Goal: Task Accomplishment & Management: Manage account settings

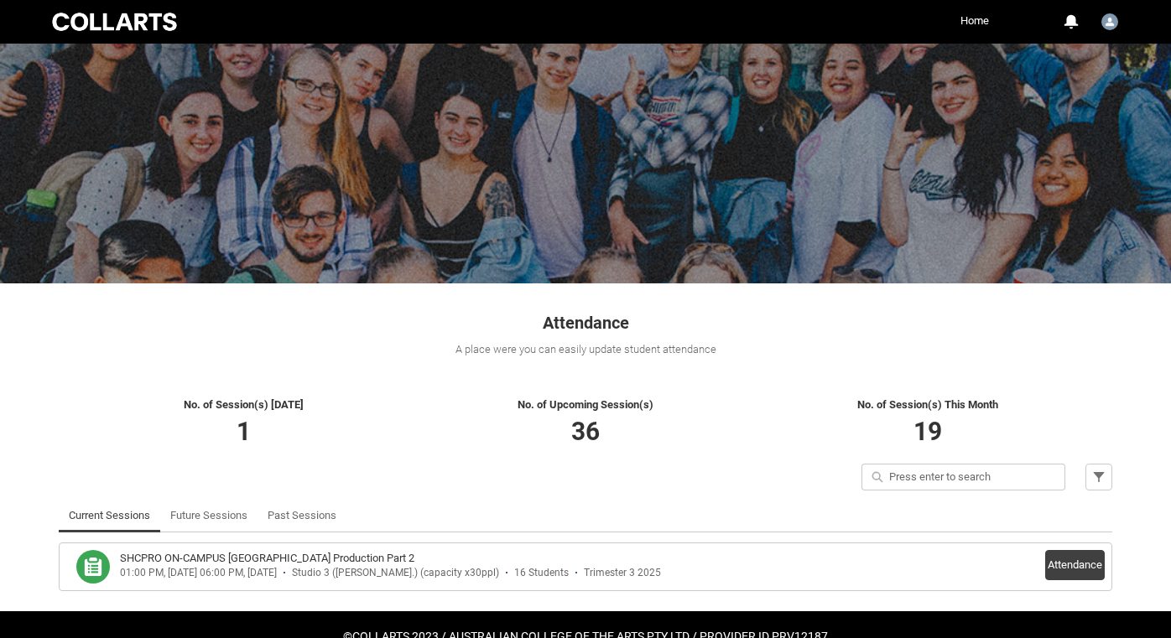
scroll to position [71, 0]
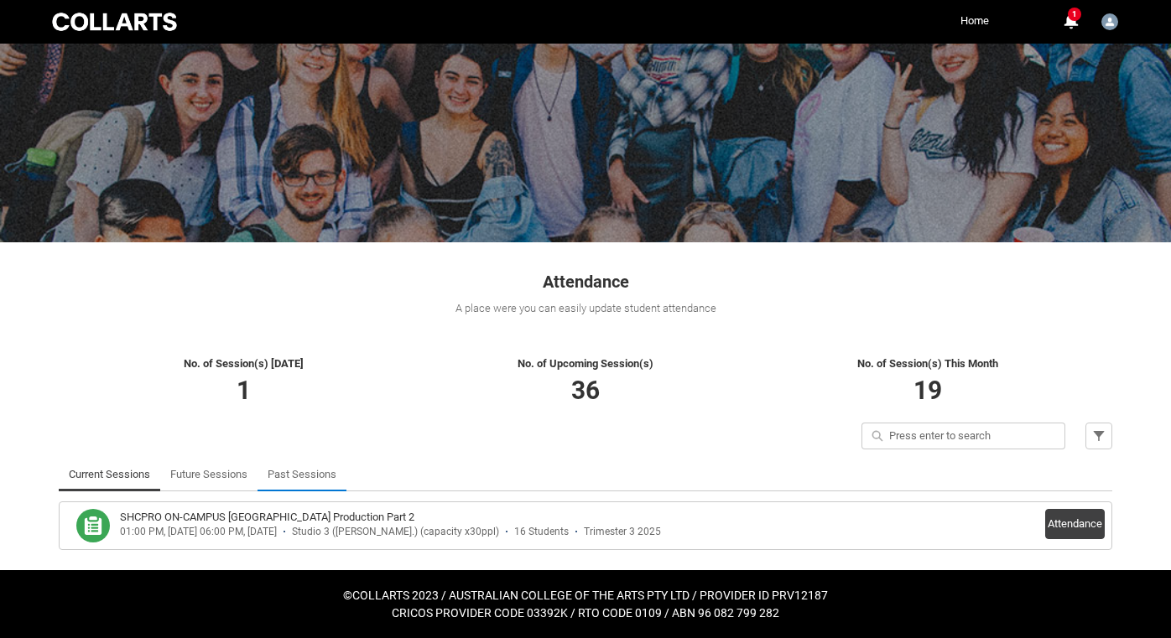
click at [294, 479] on link "Past Sessions" at bounding box center [302, 475] width 69 height 34
click at [302, 477] on link "Past Sessions" at bounding box center [302, 475] width 69 height 34
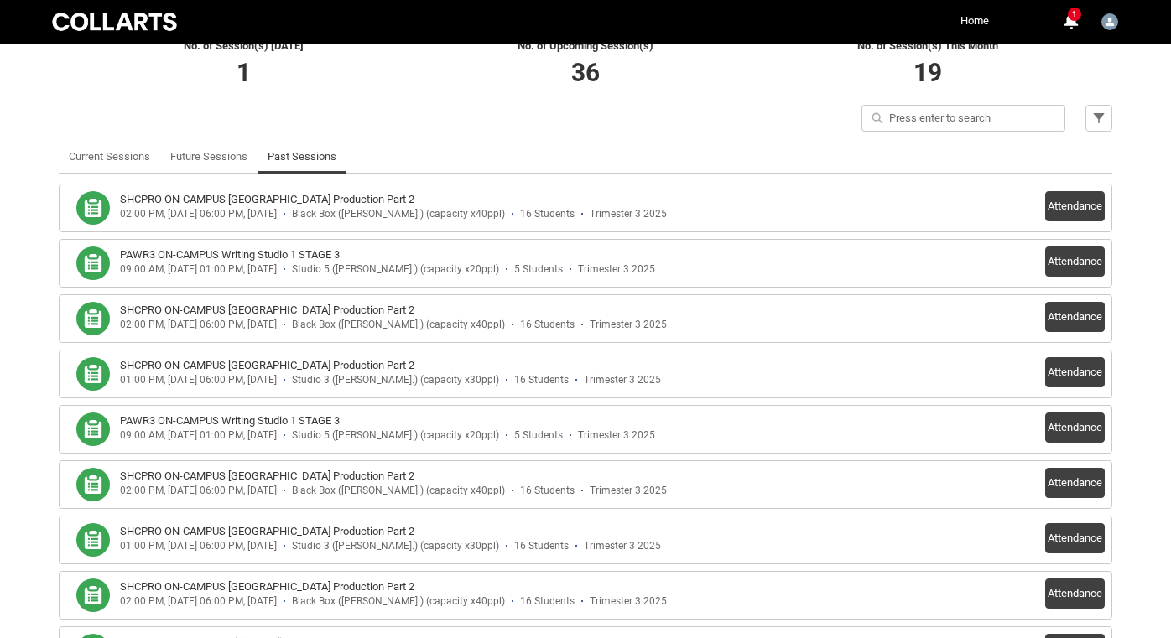
scroll to position [398, 0]
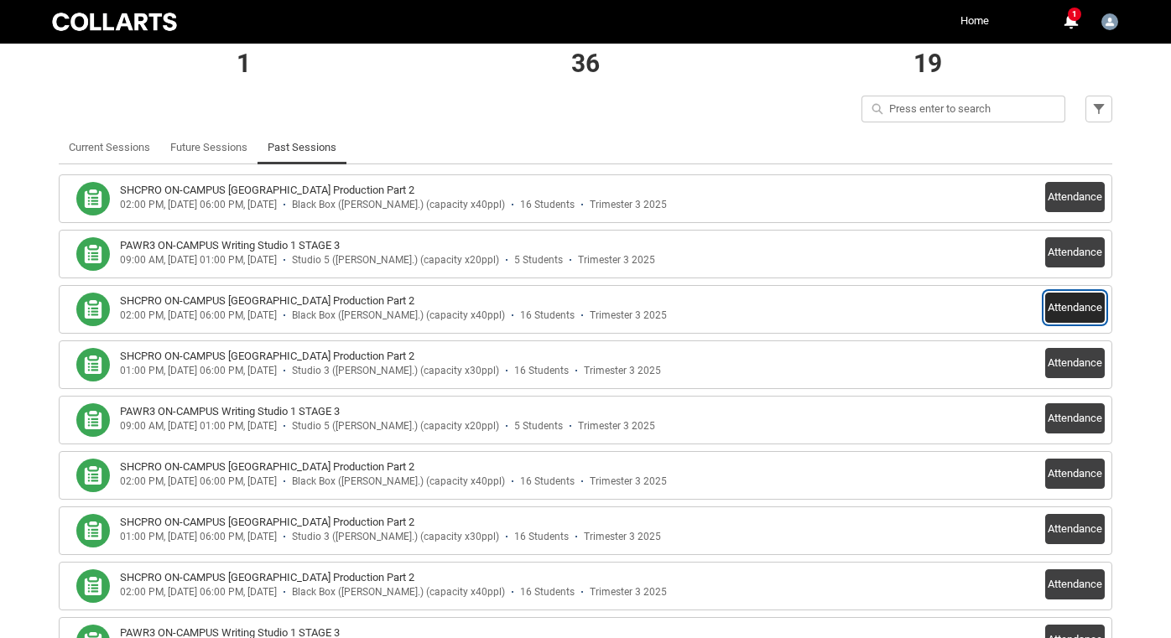
click at [1065, 309] on button "Attendance" at bounding box center [1075, 308] width 60 height 30
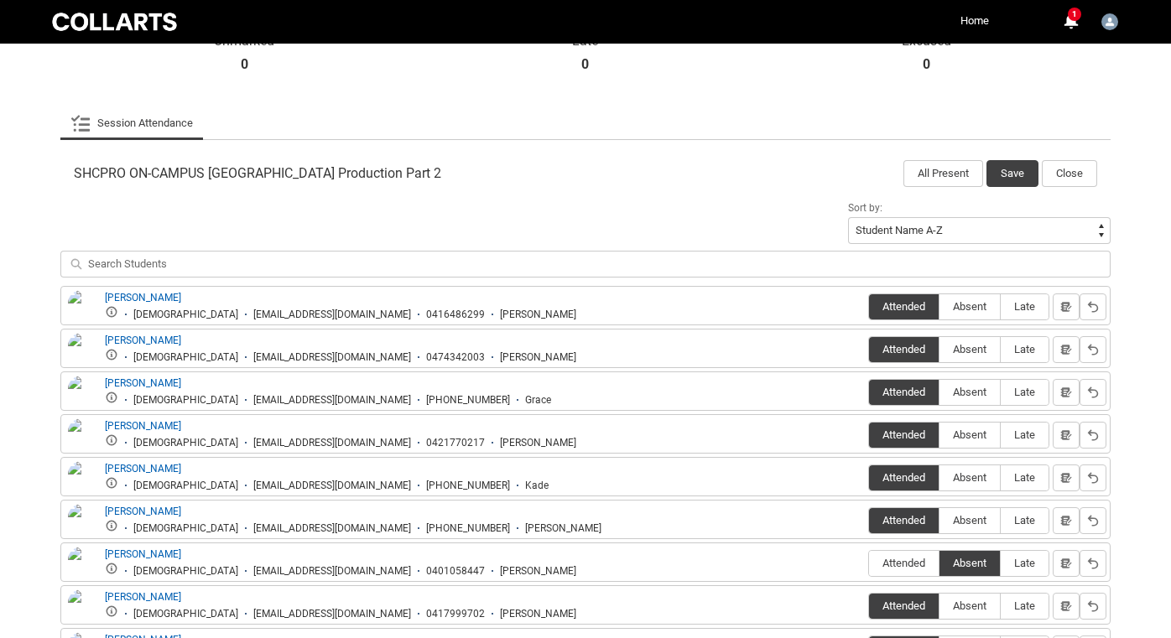
scroll to position [352, 0]
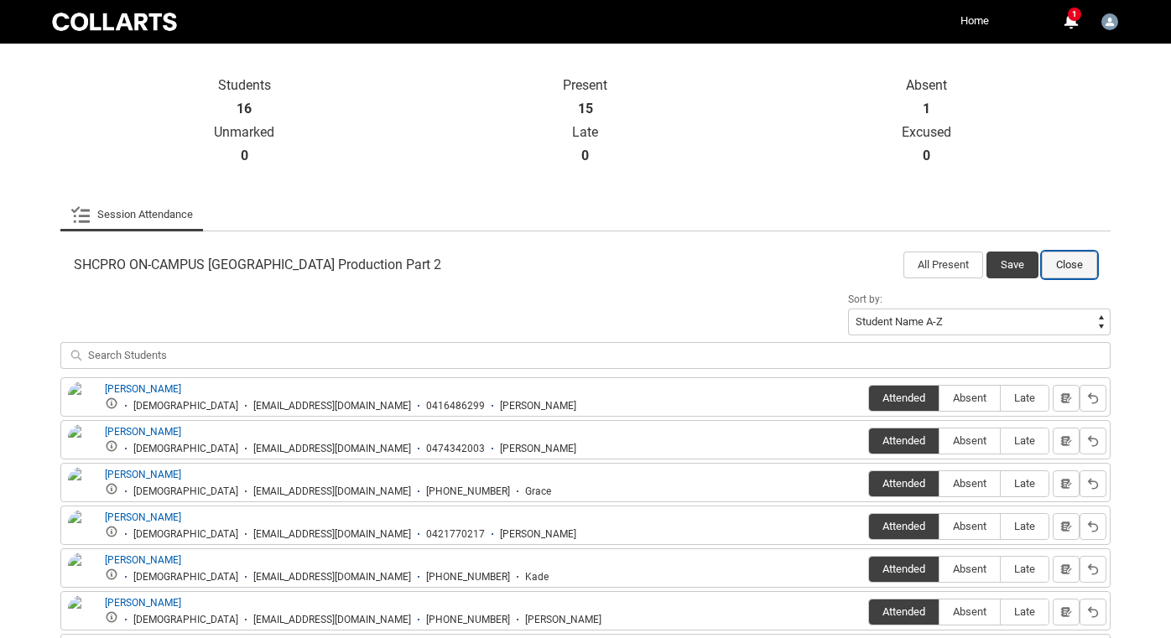
click at [1070, 263] on button "Close" at bounding box center [1069, 265] width 55 height 27
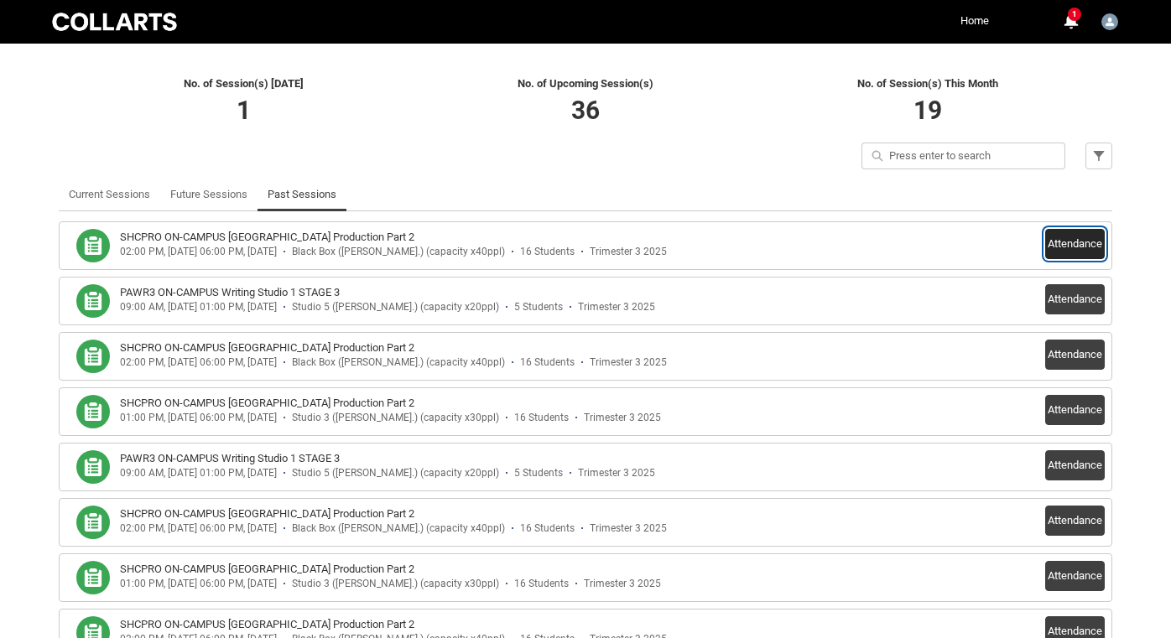
click at [1083, 241] on button "Attendance" at bounding box center [1075, 244] width 60 height 30
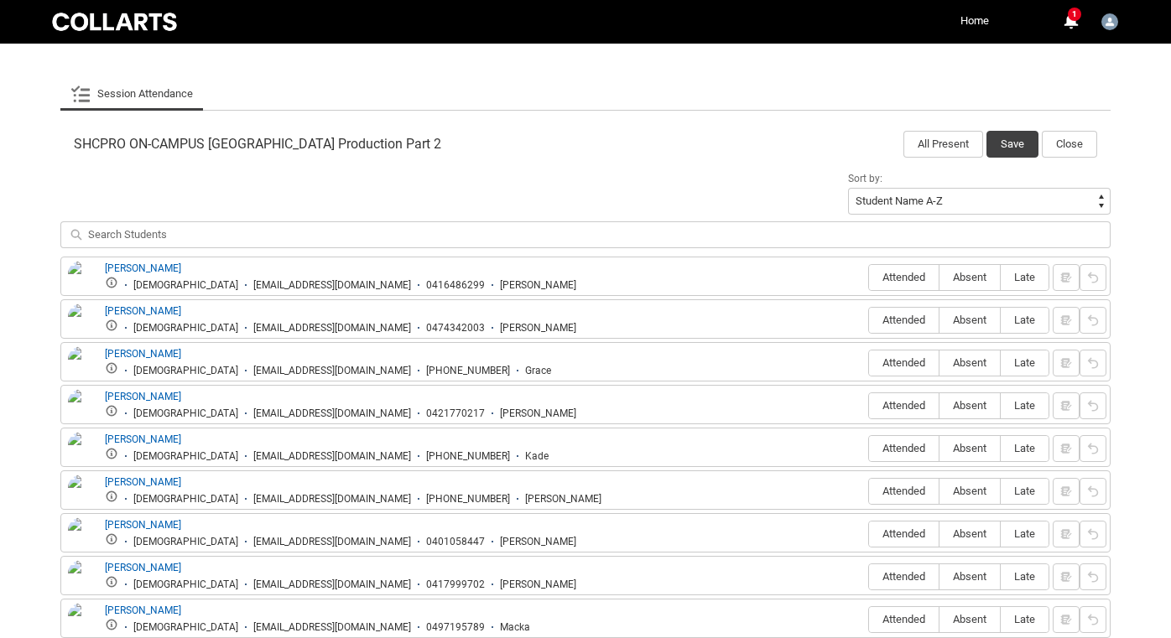
scroll to position [511, 0]
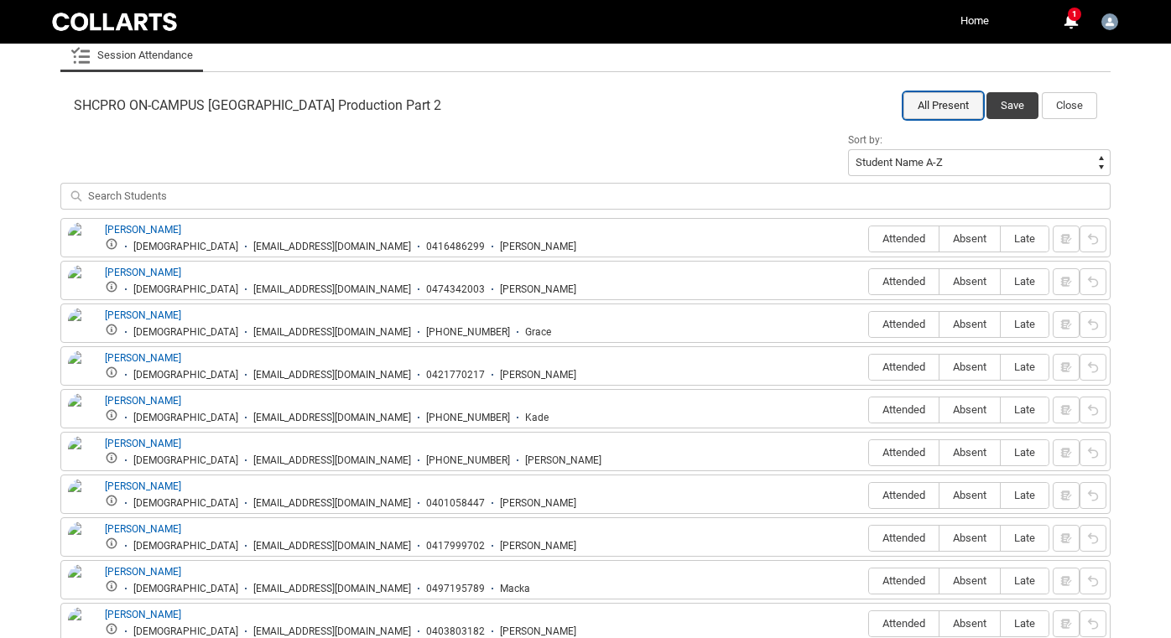
click at [959, 102] on button "All Present" at bounding box center [944, 105] width 80 height 27
radio input "true"
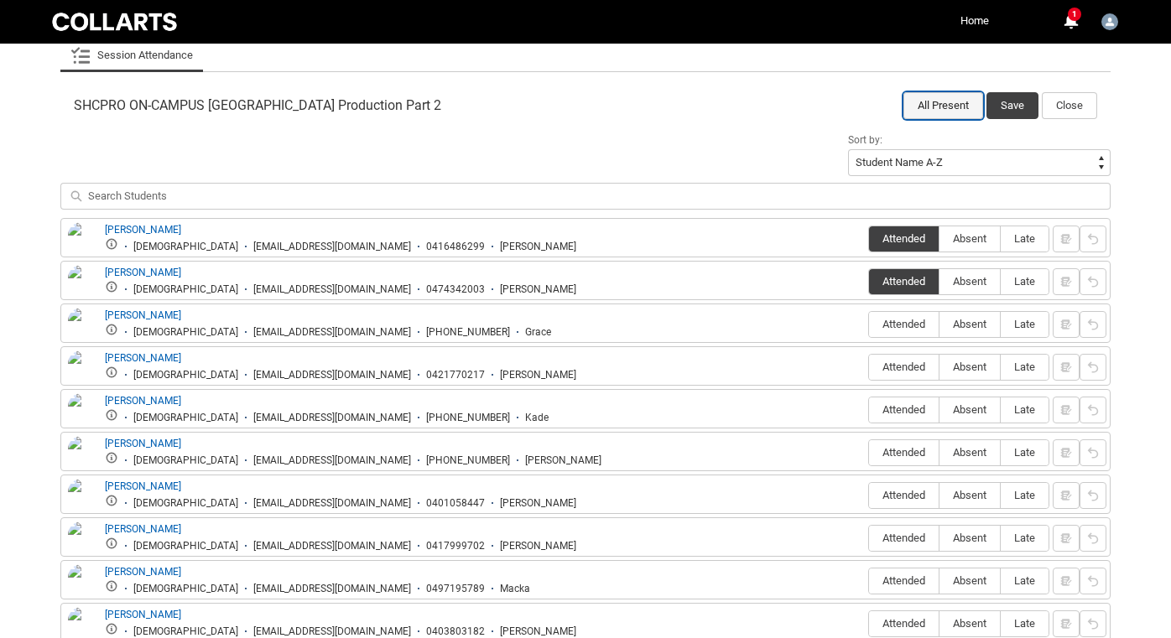
radio input "true"
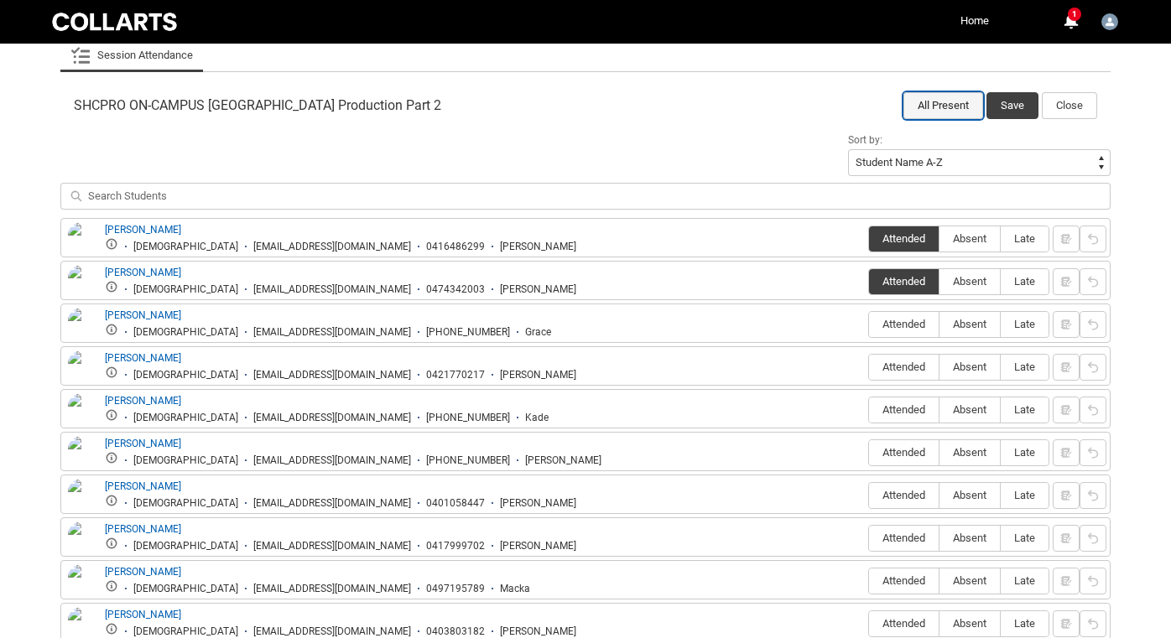
radio input "true"
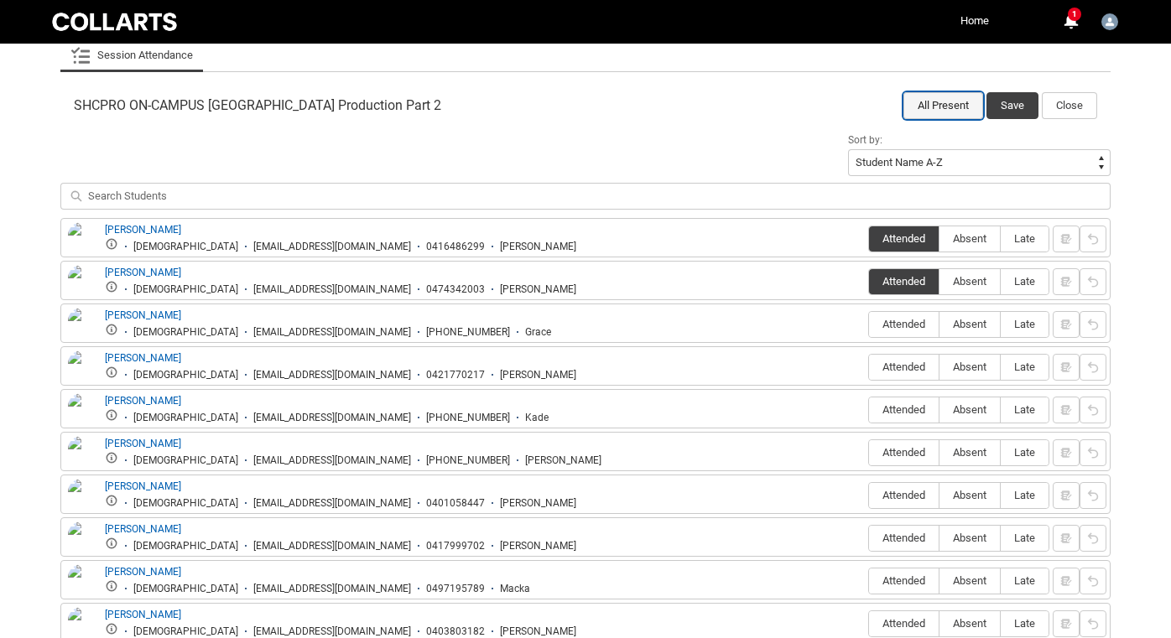
radio input "true"
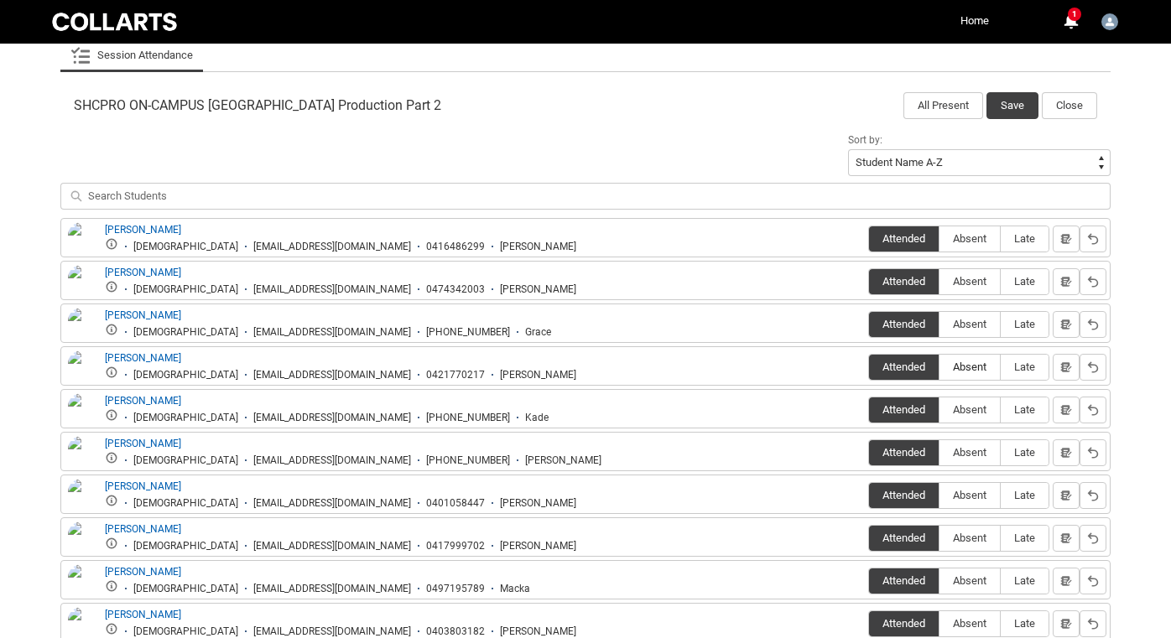
click at [963, 367] on span "Absent" at bounding box center [970, 367] width 60 height 13
click at [940, 367] on input "Absent" at bounding box center [939, 367] width 1 height 1
type lightning-radio-group "Absent"
radio input "true"
click at [1062, 363] on lightning-primitive-icon "button" at bounding box center [1066, 367] width 12 height 13
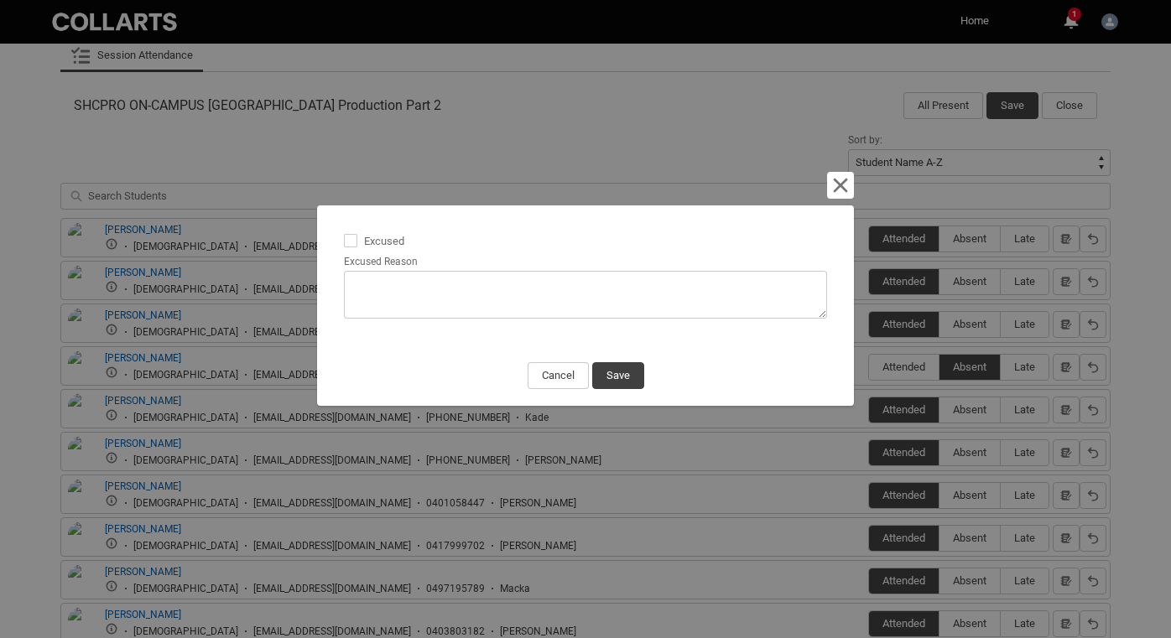
click at [349, 240] on span at bounding box center [350, 240] width 13 height 13
click at [344, 232] on input "Excused" at bounding box center [343, 232] width 1 height 1
type lightning-input "true"
checkbox input "true"
click at [612, 371] on button "Save" at bounding box center [618, 375] width 52 height 27
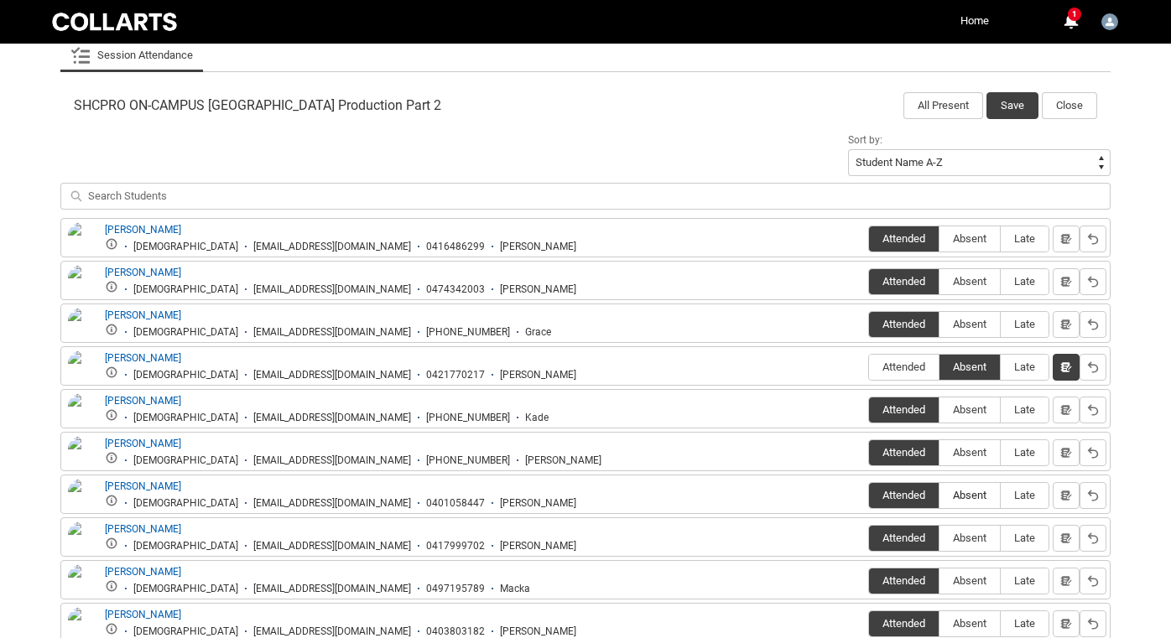
click at [971, 497] on span "Absent" at bounding box center [970, 495] width 60 height 13
click at [940, 496] on input "Absent" at bounding box center [939, 495] width 1 height 1
type lightning-radio-group "Absent"
radio input "true"
click at [1132, 375] on div "Skip to Main Content Collarts Education Community Home More 1 Notifications 1 n…" at bounding box center [585, 244] width 1171 height 1510
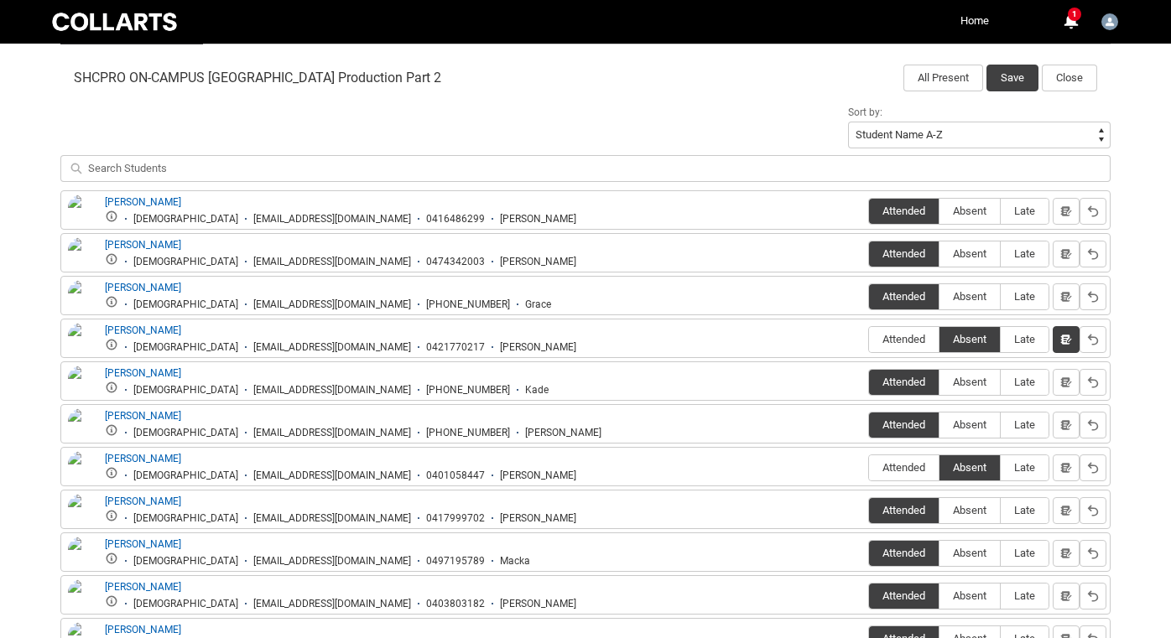
scroll to position [537, 0]
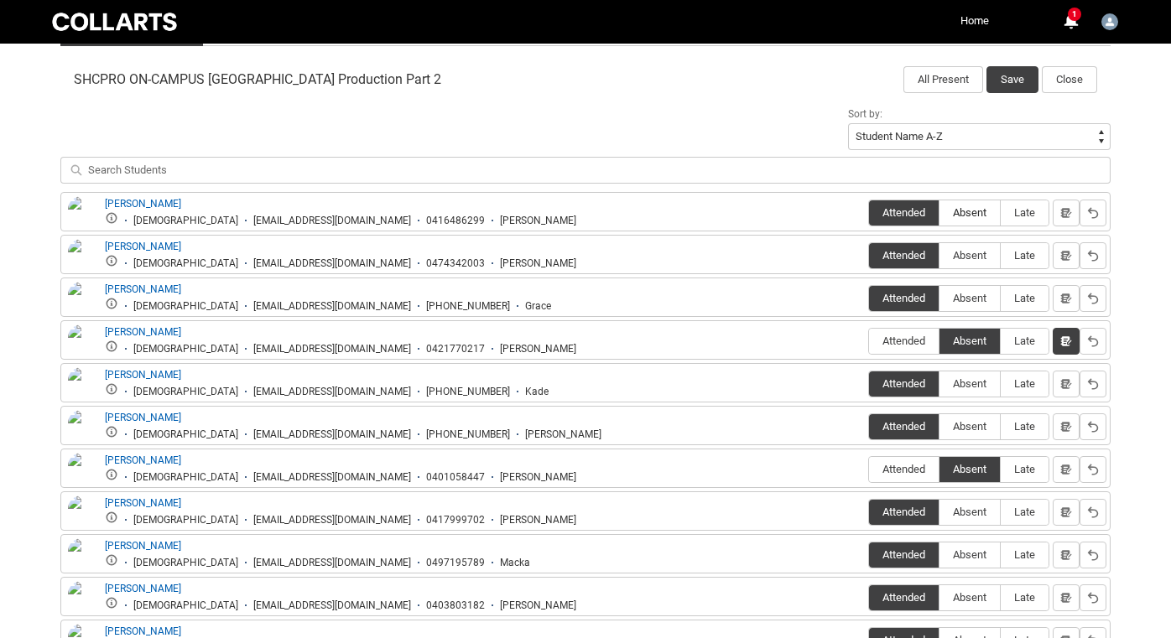
click at [985, 213] on span "Absent" at bounding box center [970, 212] width 60 height 13
click at [940, 213] on input "Absent" at bounding box center [939, 212] width 1 height 1
type lightning-radio-group "Absent"
radio input "true"
click at [1067, 211] on lightning-primitive-icon "button" at bounding box center [1066, 212] width 12 height 13
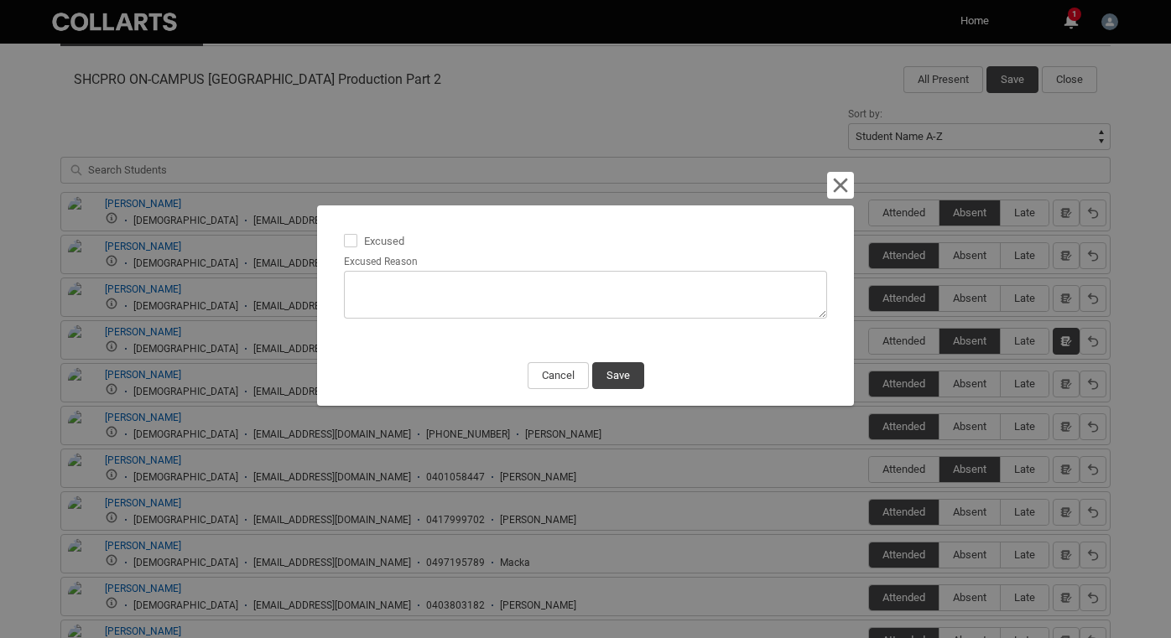
click at [355, 245] on span at bounding box center [350, 240] width 13 height 13
click at [344, 232] on input "Excused" at bounding box center [343, 232] width 1 height 1
type lightning-input "true"
checkbox input "true"
click at [611, 372] on button "Save" at bounding box center [618, 375] width 52 height 27
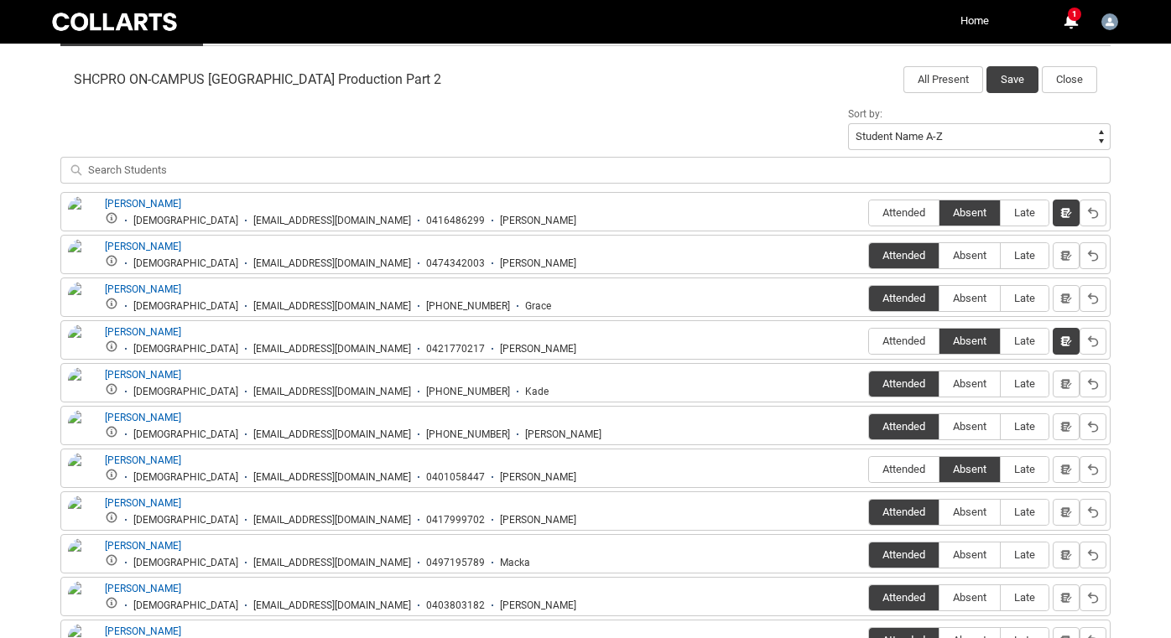
click at [1141, 268] on div "Skip to Main Content Collarts Education Community Home More 1 Notifications 1 n…" at bounding box center [585, 218] width 1171 height 1510
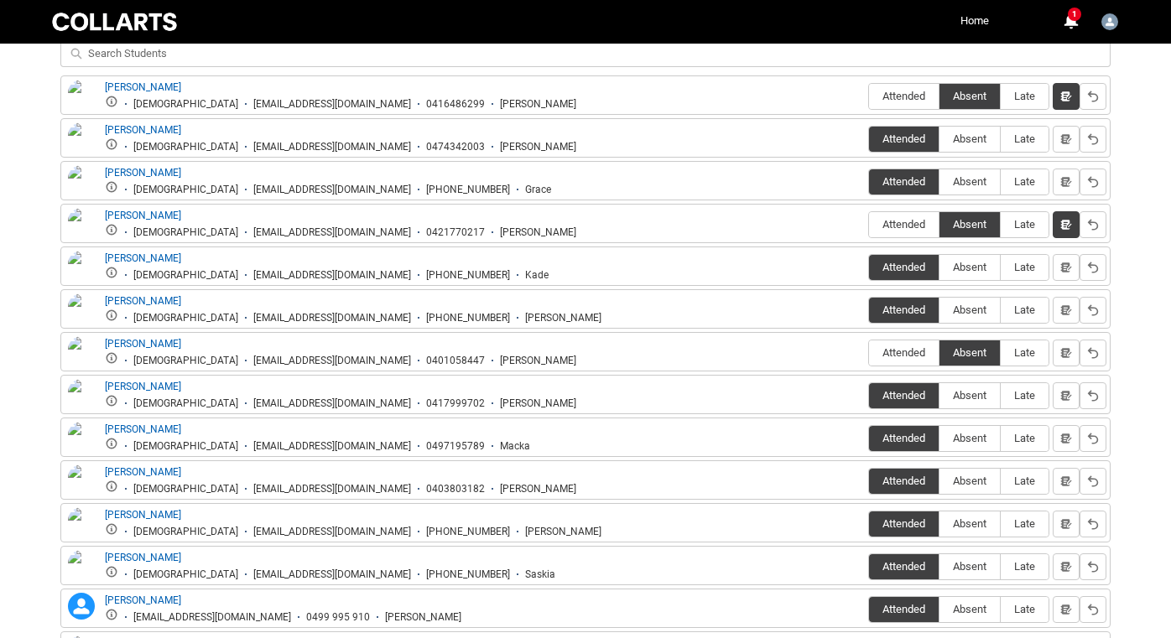
scroll to position [652, 0]
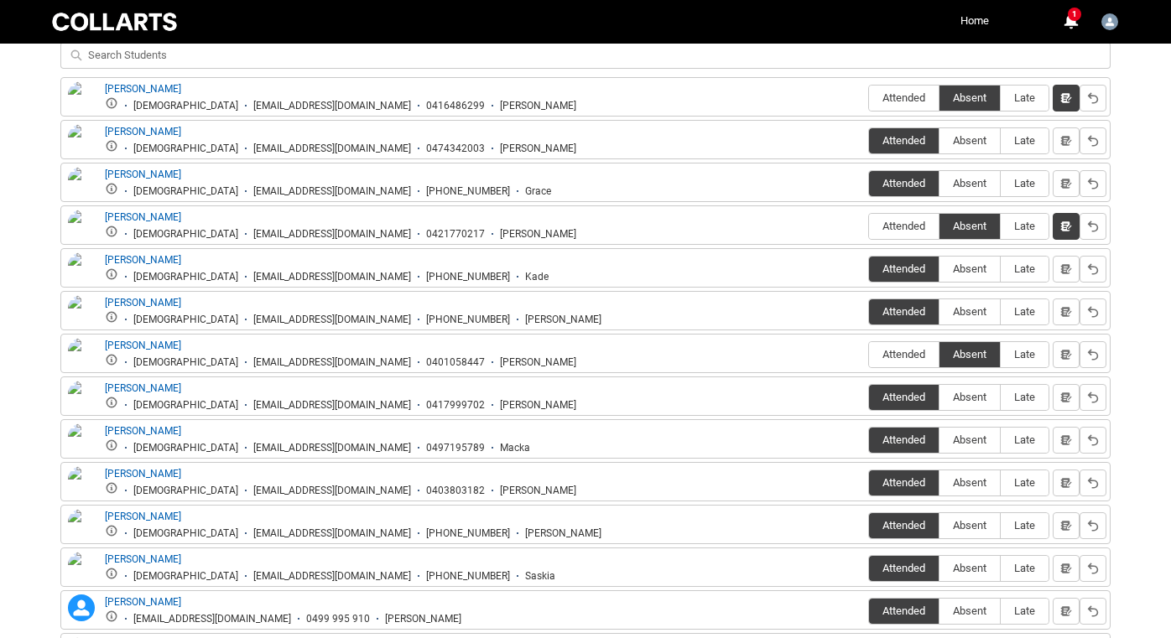
click at [1141, 262] on div "Skip to Main Content Collarts Education Community Home More 1 Notifications 1 n…" at bounding box center [585, 103] width 1171 height 1510
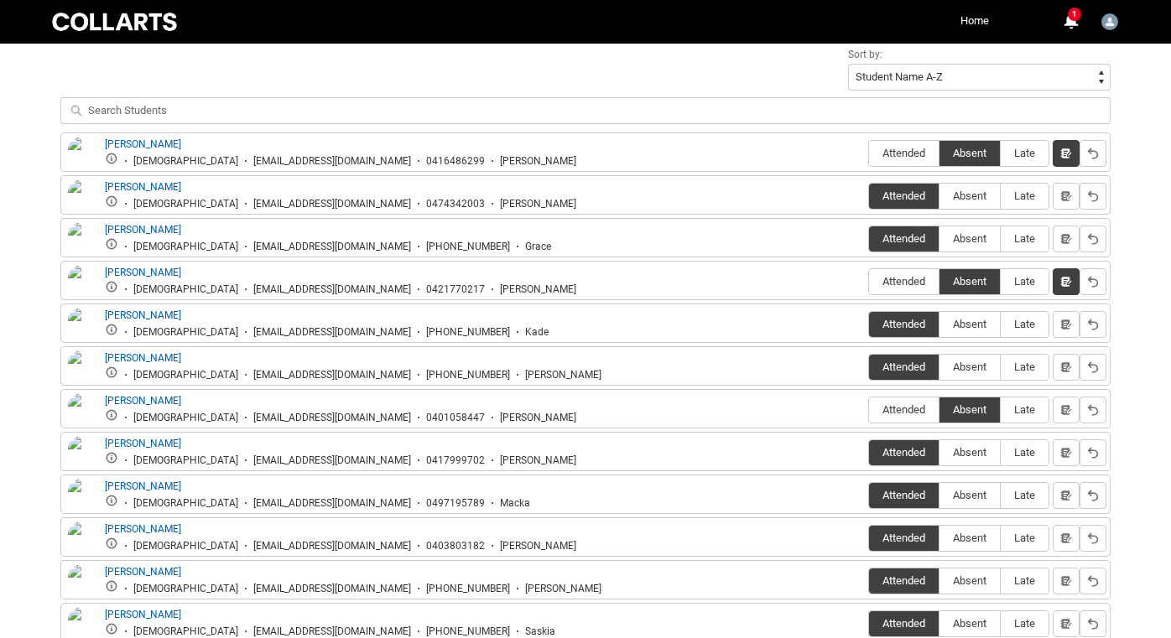
scroll to position [537, 0]
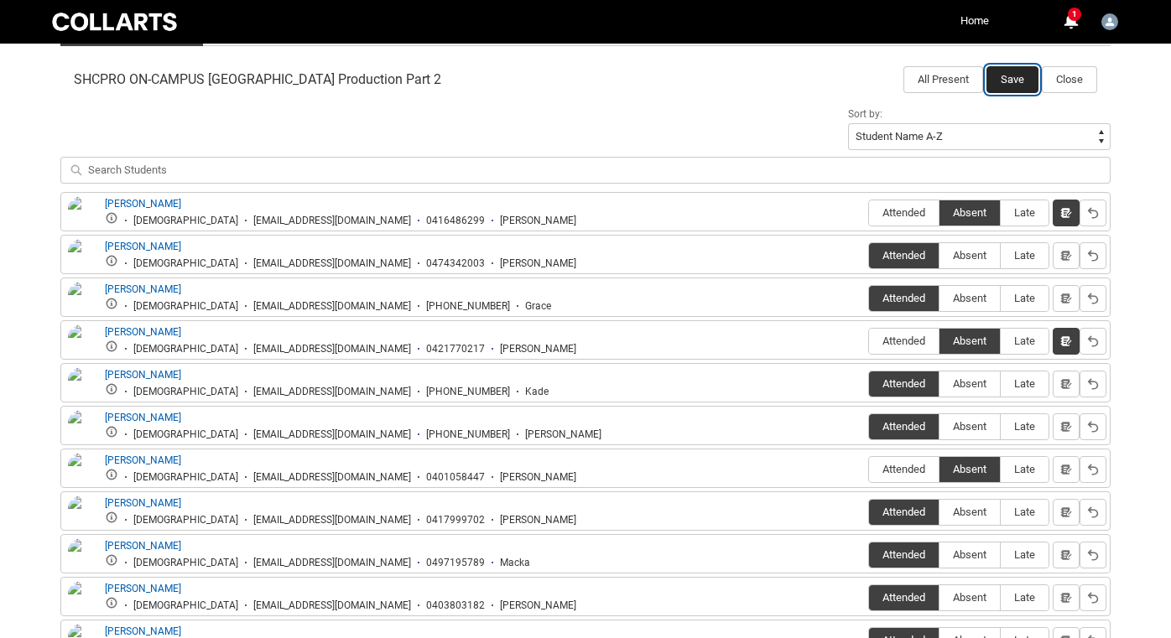
click at [1012, 81] on button "Save" at bounding box center [1013, 79] width 52 height 27
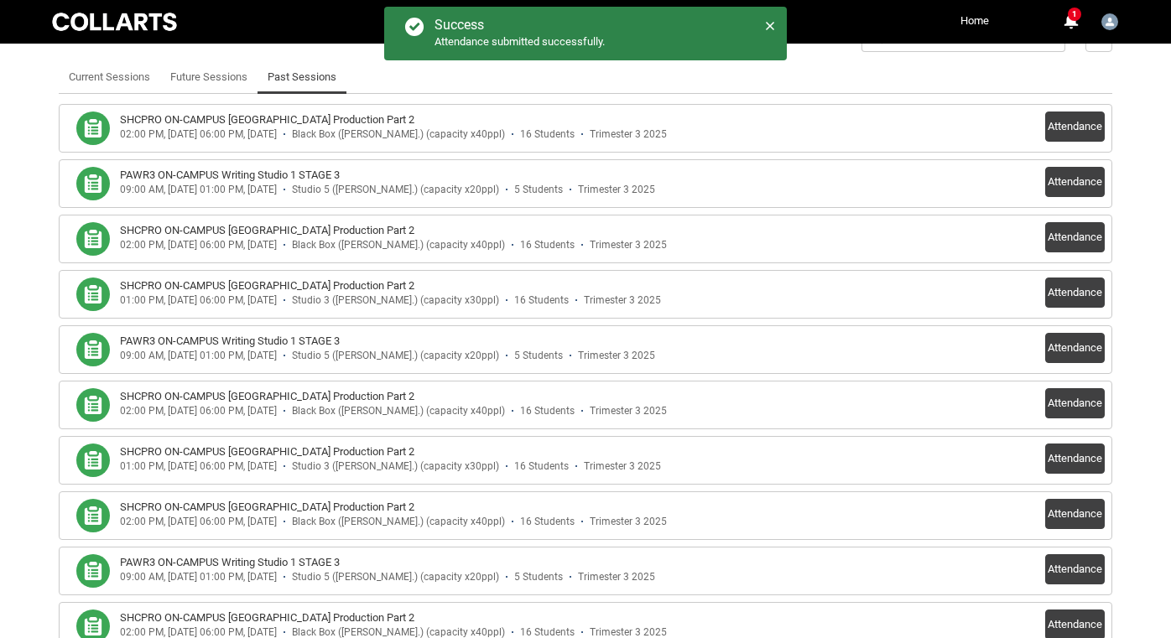
scroll to position [465, 0]
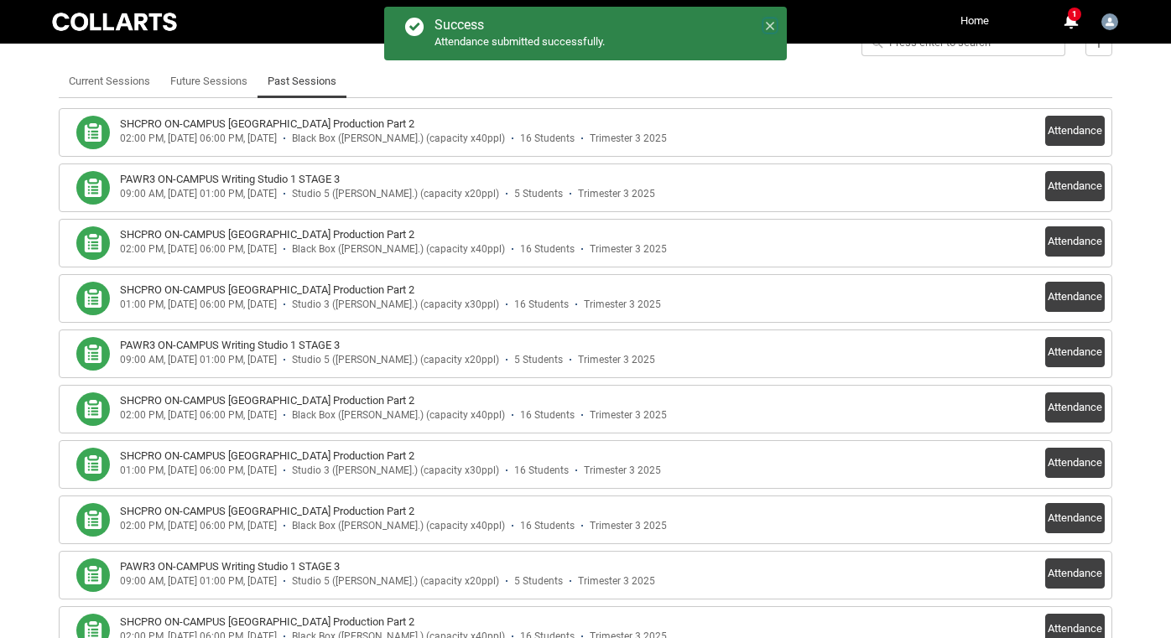
click at [769, 29] on icon at bounding box center [770, 26] width 12 height 12
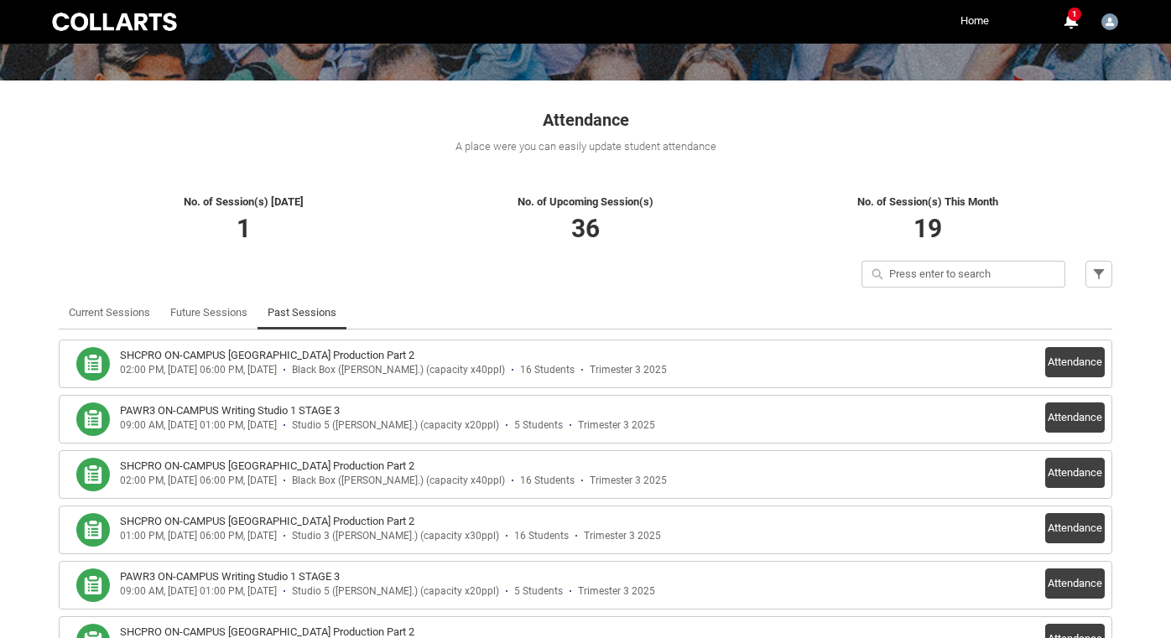
scroll to position [121, 0]
